Goal: Find specific page/section: Find specific page/section

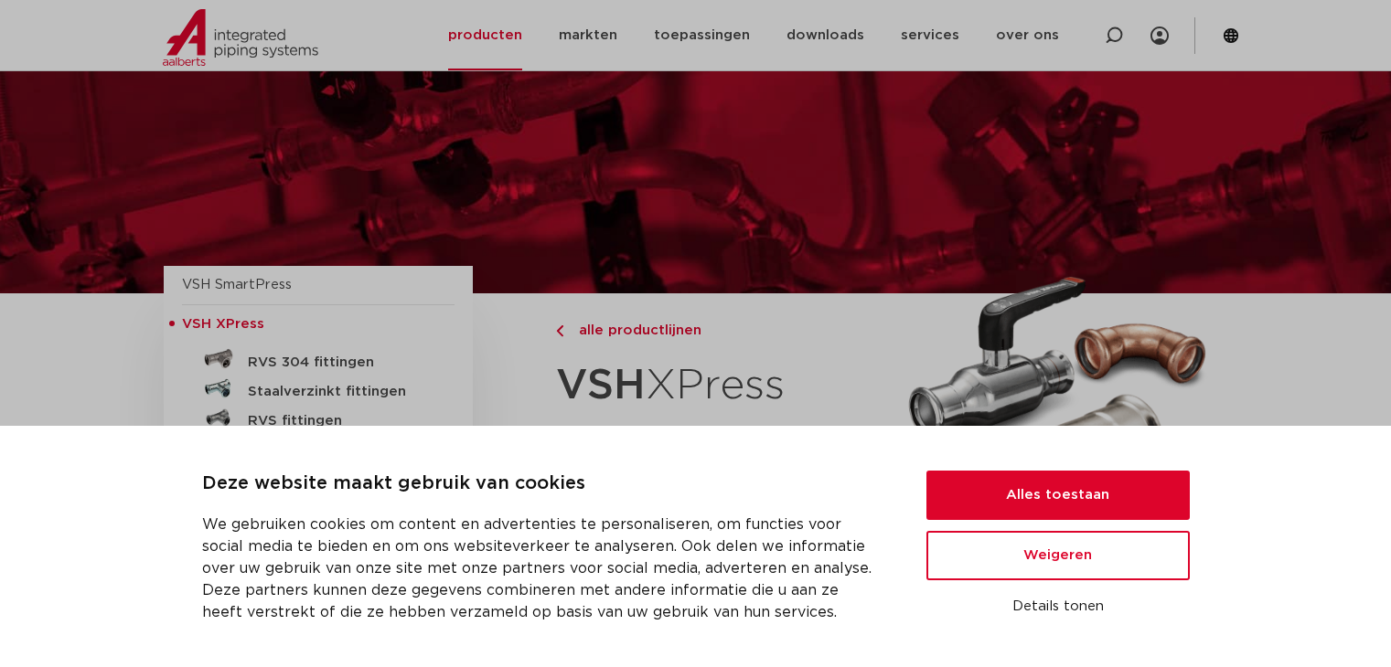
scroll to position [1407, 0]
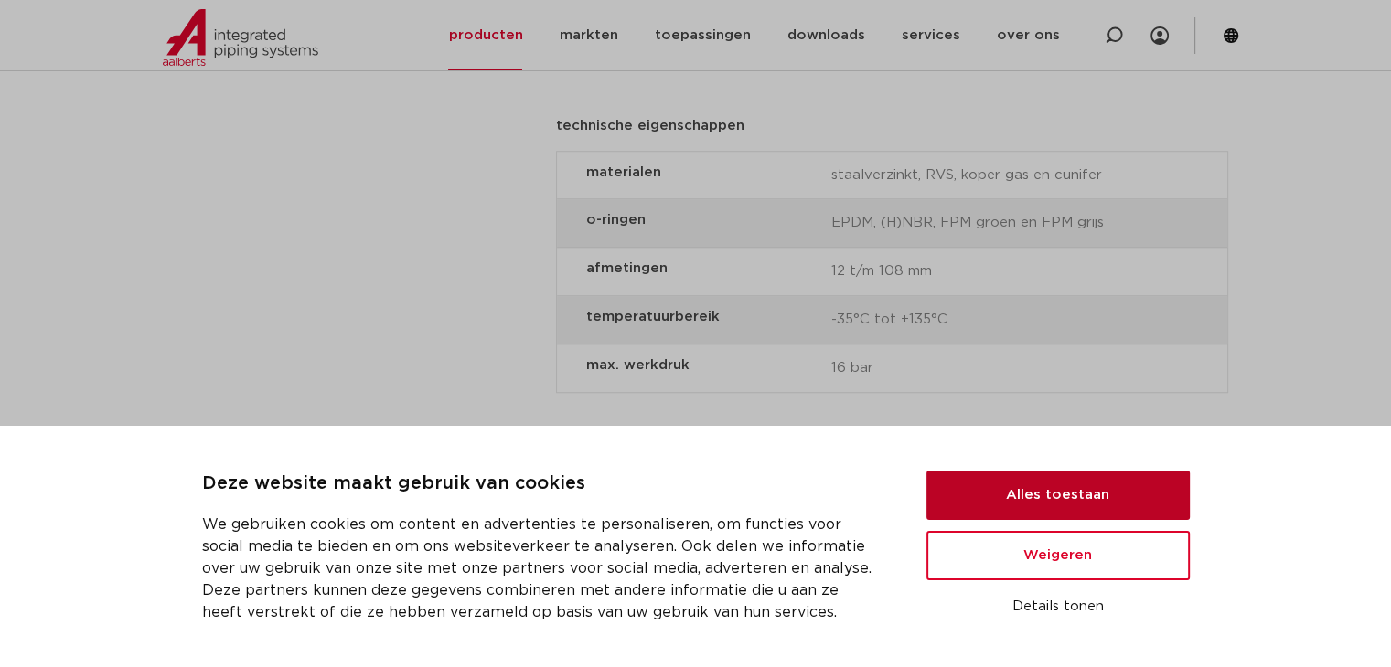
drag, startPoint x: 1024, startPoint y: 493, endPoint x: 1009, endPoint y: 493, distance: 15.5
click at [1023, 493] on button "Alles toestaan" at bounding box center [1057, 495] width 263 height 49
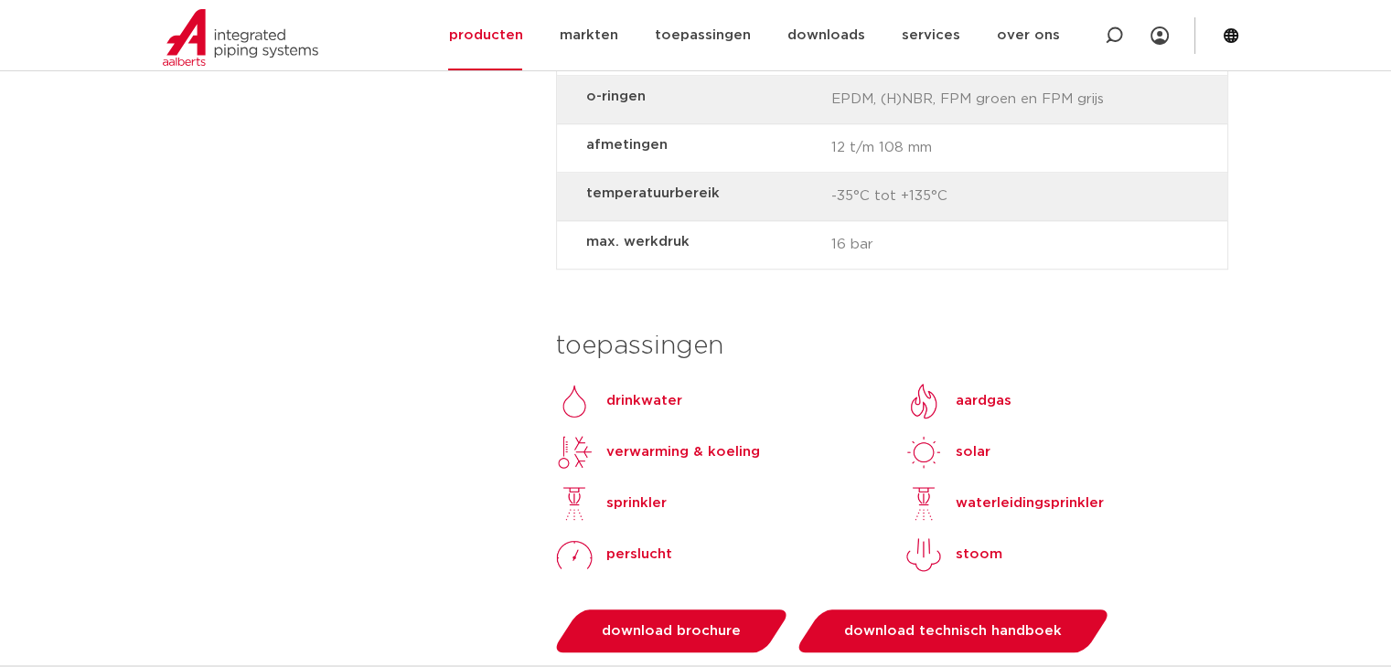
scroll to position [2240, 0]
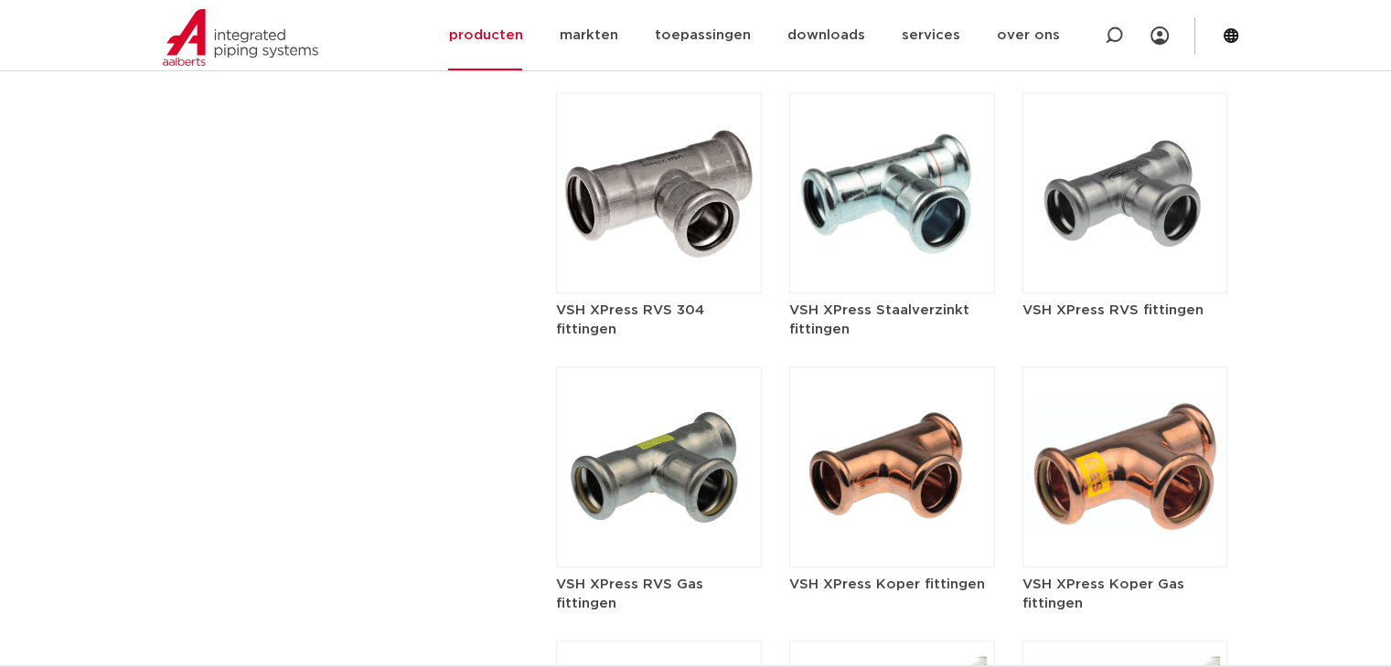
click at [827, 458] on img at bounding box center [892, 467] width 206 height 201
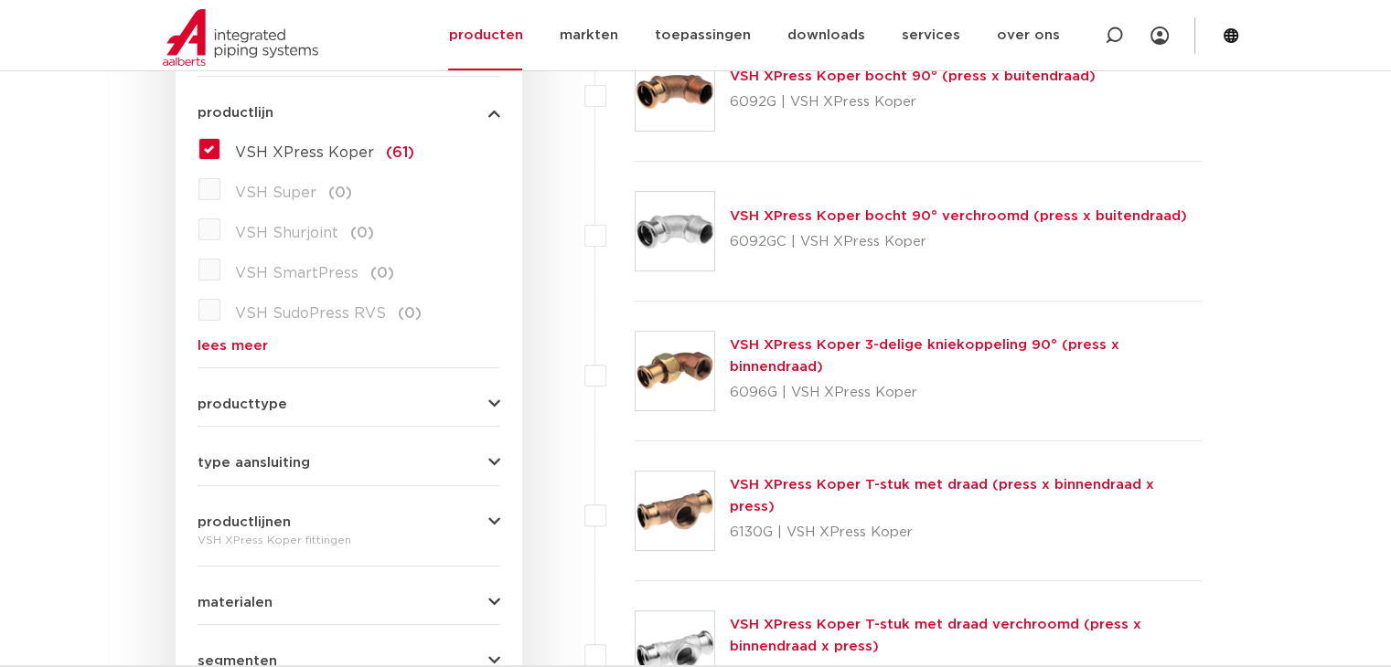
scroll to position [640, 0]
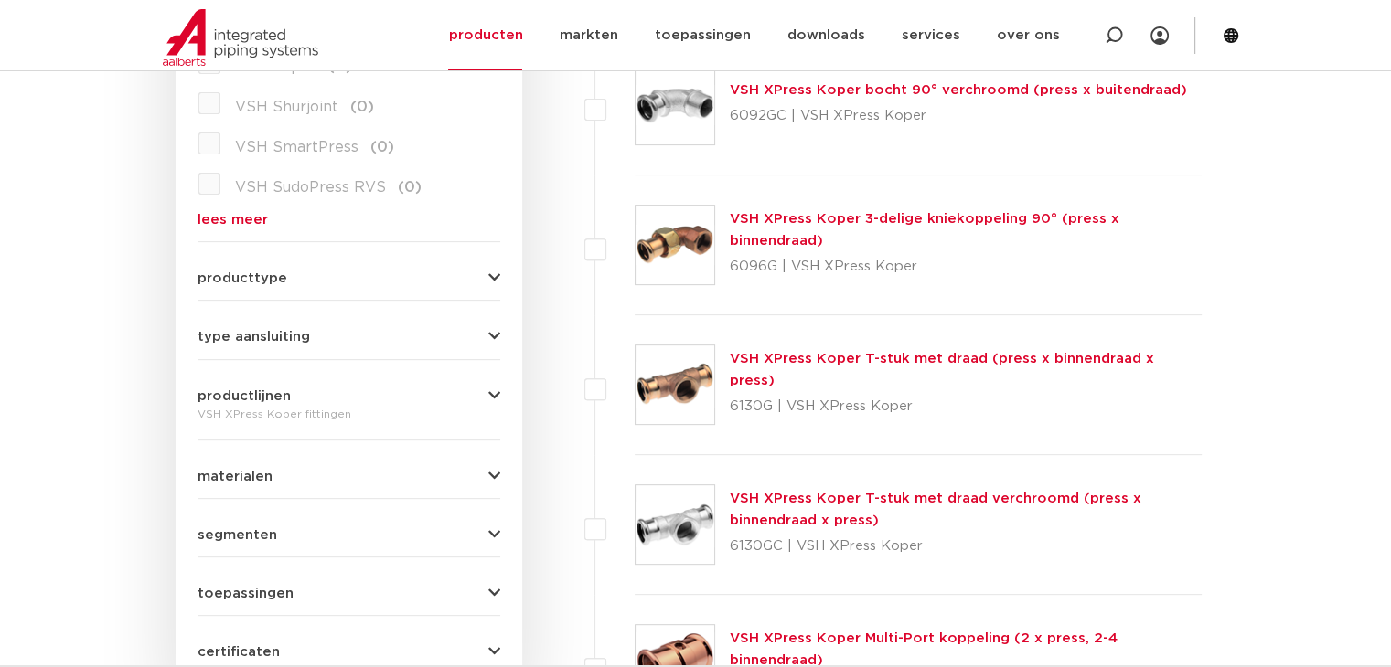
click at [272, 281] on span "producttype" at bounding box center [242, 279] width 90 height 14
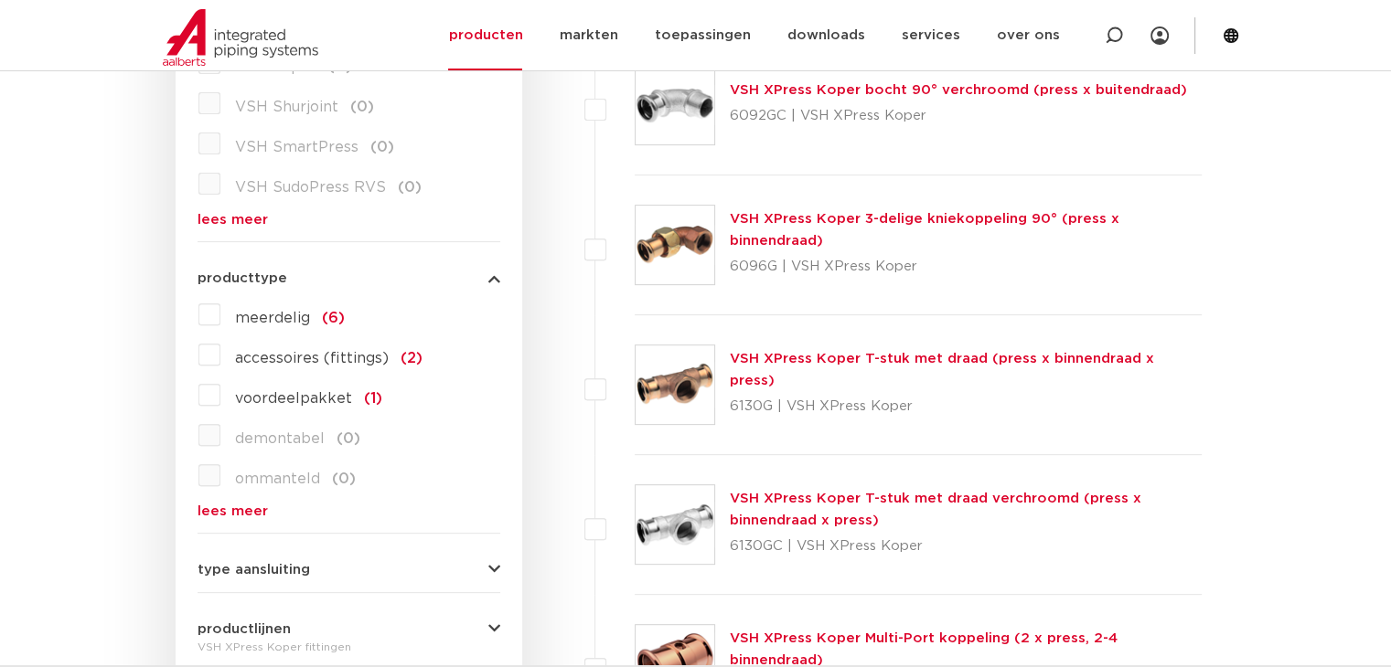
click at [267, 569] on span "type aansluiting" at bounding box center [253, 570] width 112 height 14
click at [220, 601] on label "press (53)" at bounding box center [269, 606] width 98 height 29
click at [0, 0] on input "press (53)" at bounding box center [0, 0] width 0 height 0
